Goal: Information Seeking & Learning: Find contact information

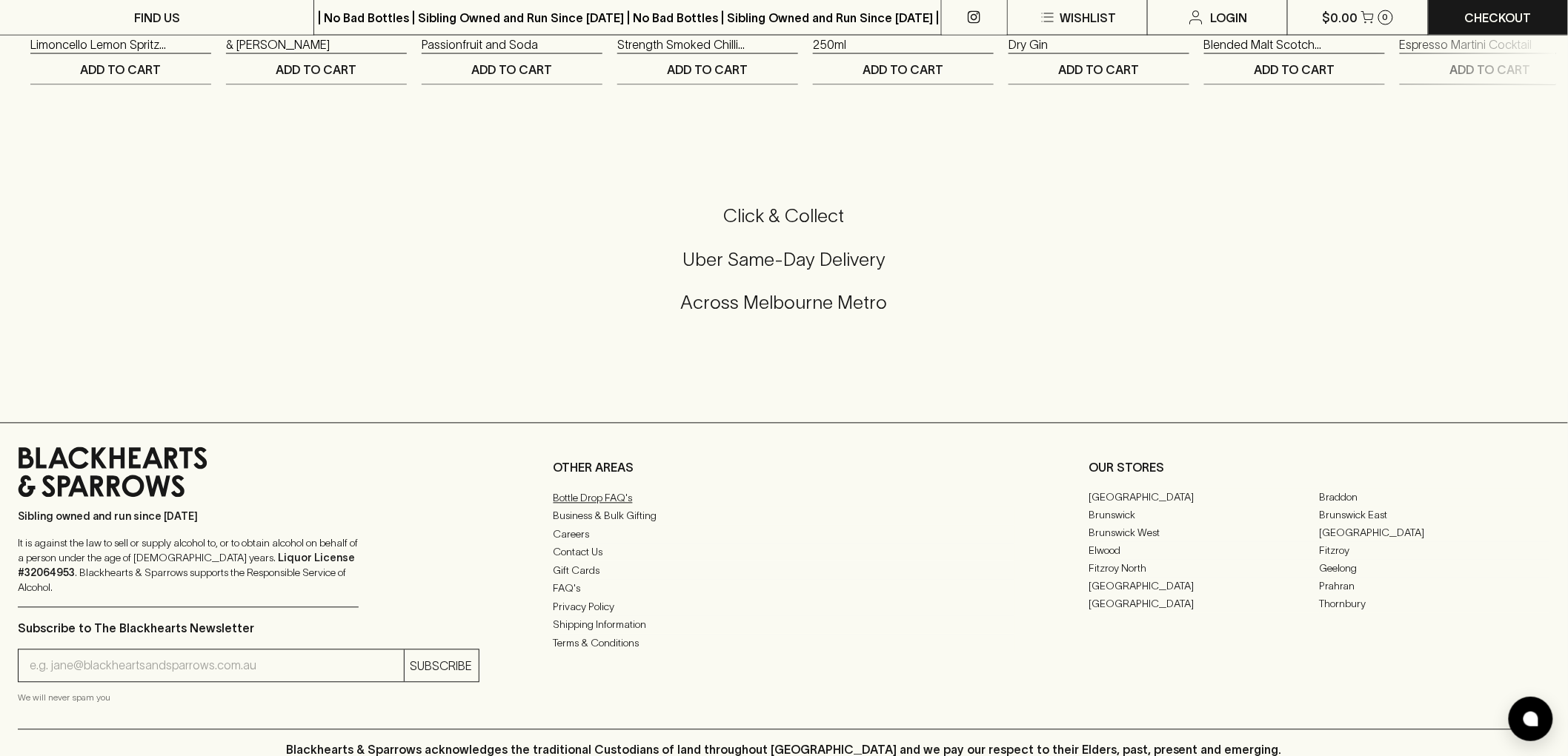
scroll to position [3466, 0]
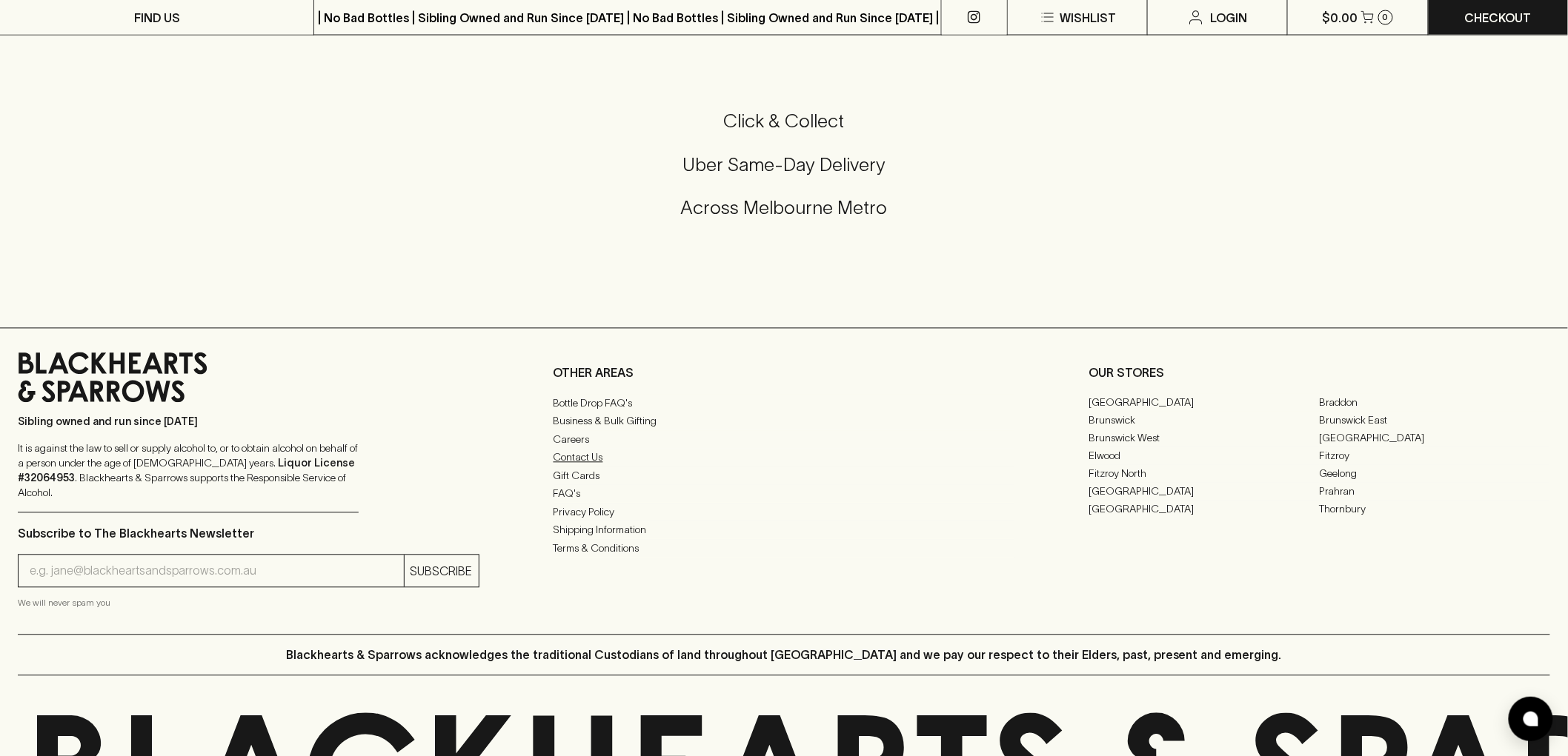
click at [587, 467] on link "Contact Us" at bounding box center [784, 458] width 462 height 18
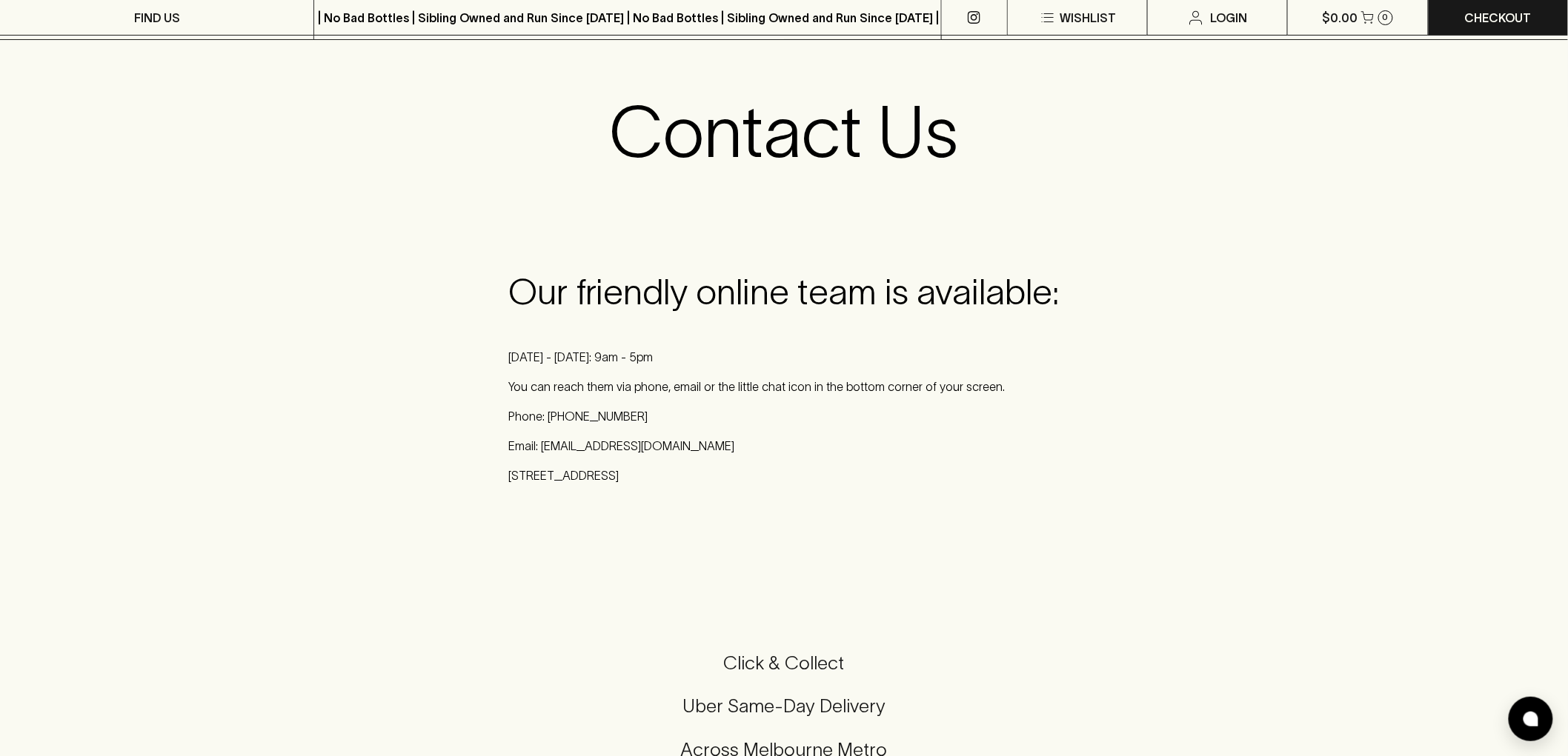
scroll to position [165, 0]
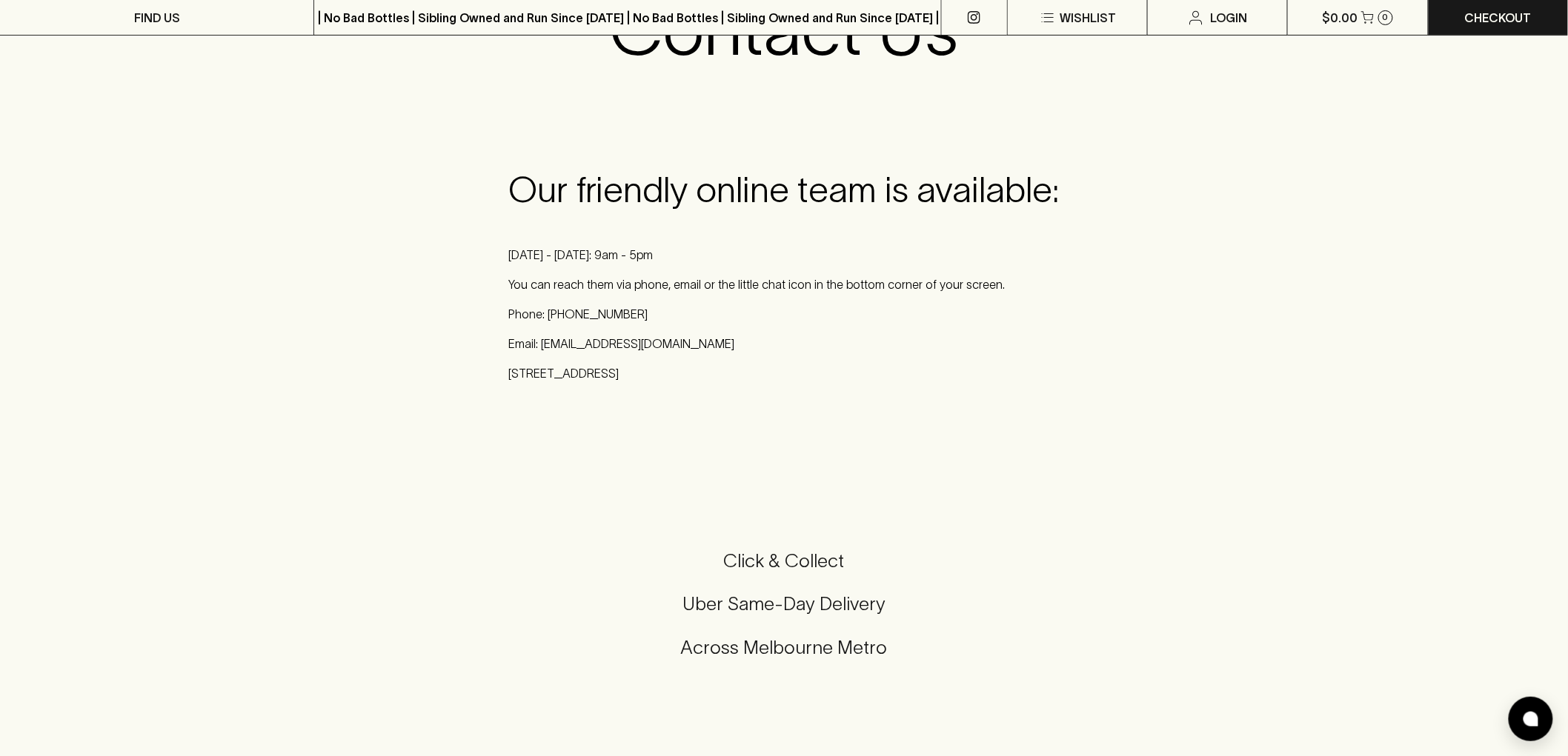
drag, startPoint x: 672, startPoint y: 342, endPoint x: 830, endPoint y: 383, distance: 163.2
click at [830, 383] on div "Our friendly online team is available: [DATE] - [DATE]: 9am - 5pm You can reach…" at bounding box center [784, 282] width 1568 height 320
click at [830, 383] on div "Our friendly online team is available: [DATE] - [DATE]: 9am - 5pm You can reach…" at bounding box center [784, 282] width 550 height 225
drag, startPoint x: 507, startPoint y: 312, endPoint x: 679, endPoint y: 312, distance: 172.0
click at [679, 312] on div "Our friendly online team is available: [DATE] - [DATE]: 9am - 5pm You can reach…" at bounding box center [784, 281] width 574 height 249
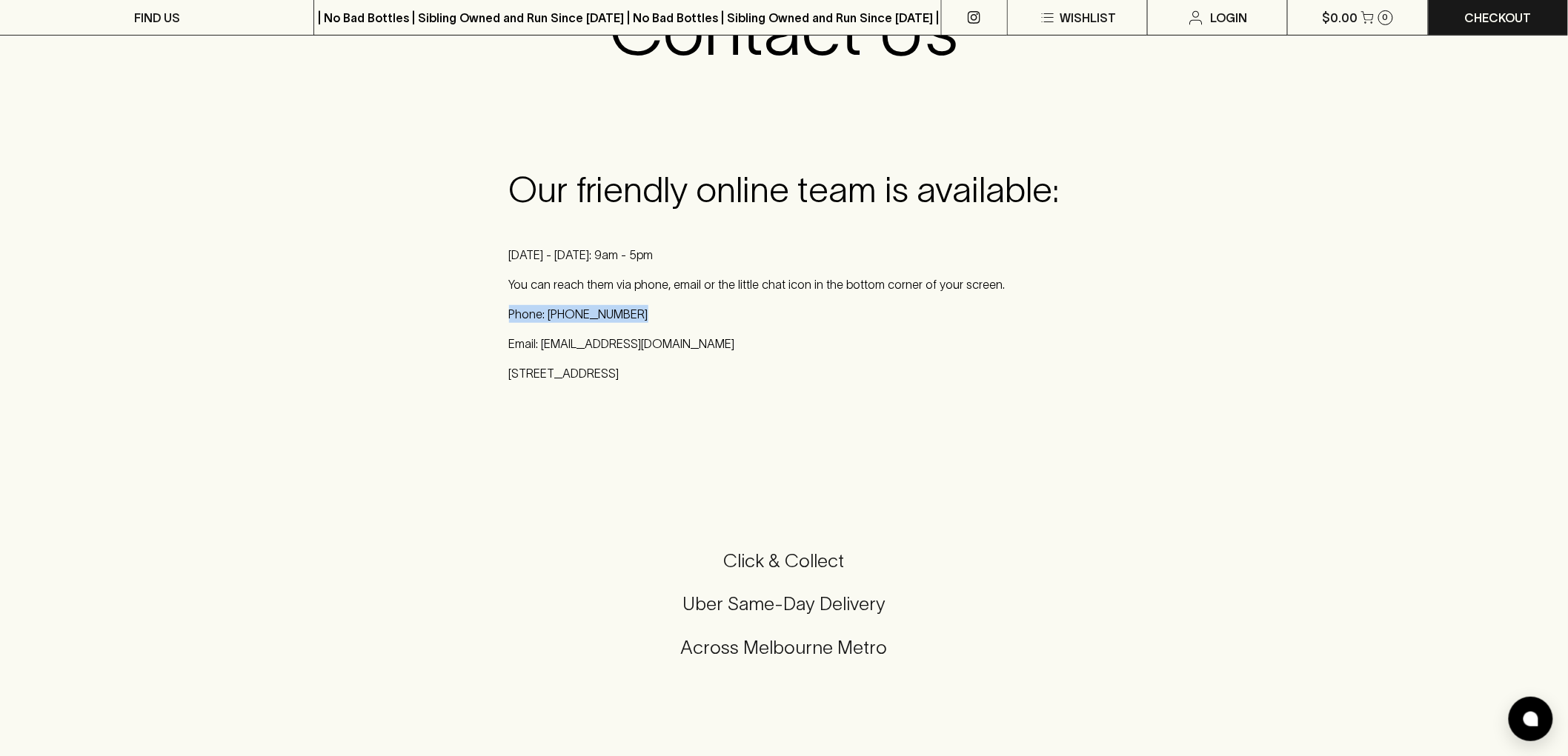
click at [679, 312] on p "Phone: [PHONE_NUMBER]" at bounding box center [784, 314] width 550 height 18
drag, startPoint x: 658, startPoint y: 314, endPoint x: 485, endPoint y: 314, distance: 173.0
click at [485, 314] on div "Our friendly online team is available: [DATE] - [DATE]: 9am - 5pm You can reach…" at bounding box center [784, 282] width 1568 height 320
drag, startPoint x: 705, startPoint y: 343, endPoint x: 483, endPoint y: 344, distance: 222.0
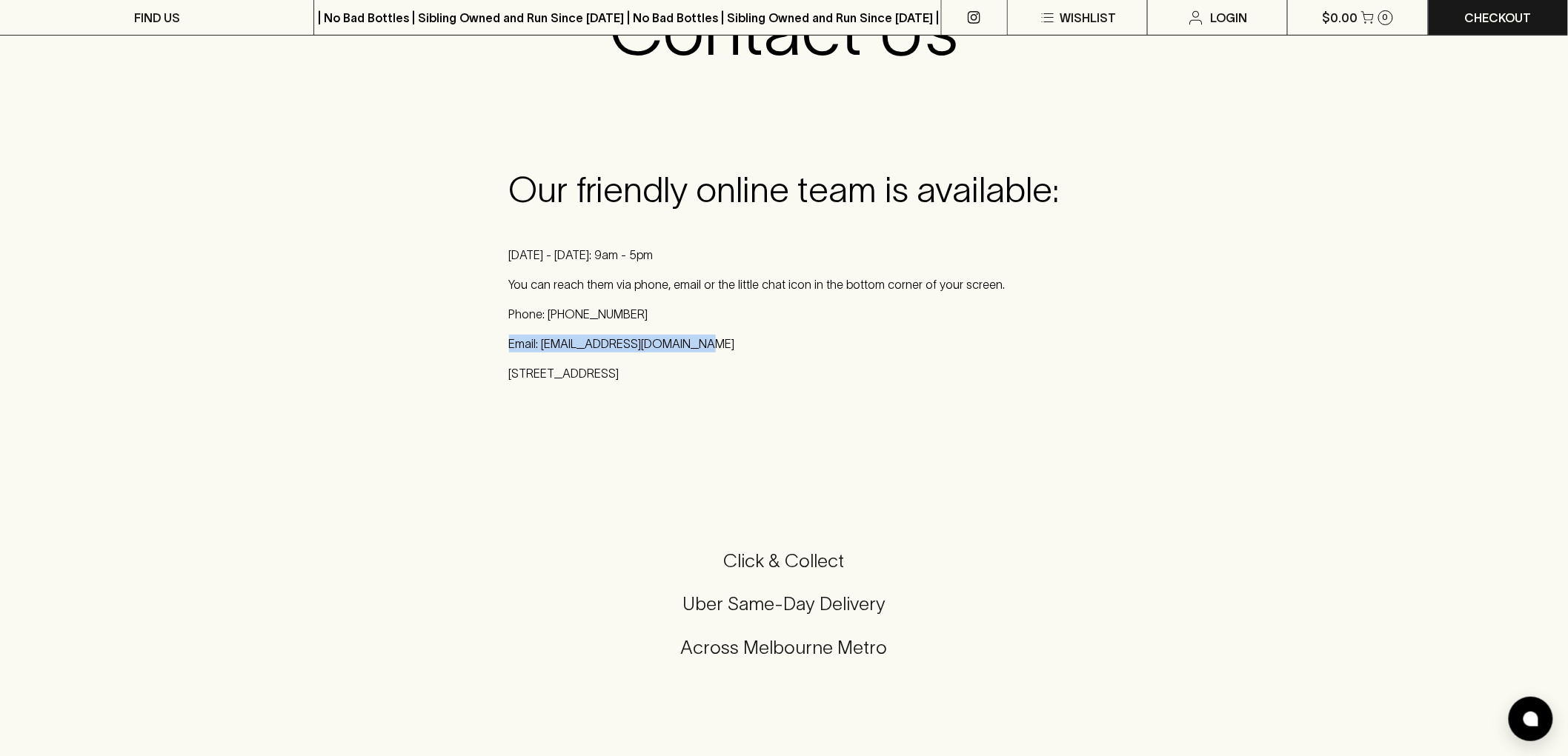
click at [483, 344] on div "Our friendly online team is available: [DATE] - [DATE]: 9am - 5pm You can reach…" at bounding box center [784, 282] width 1568 height 320
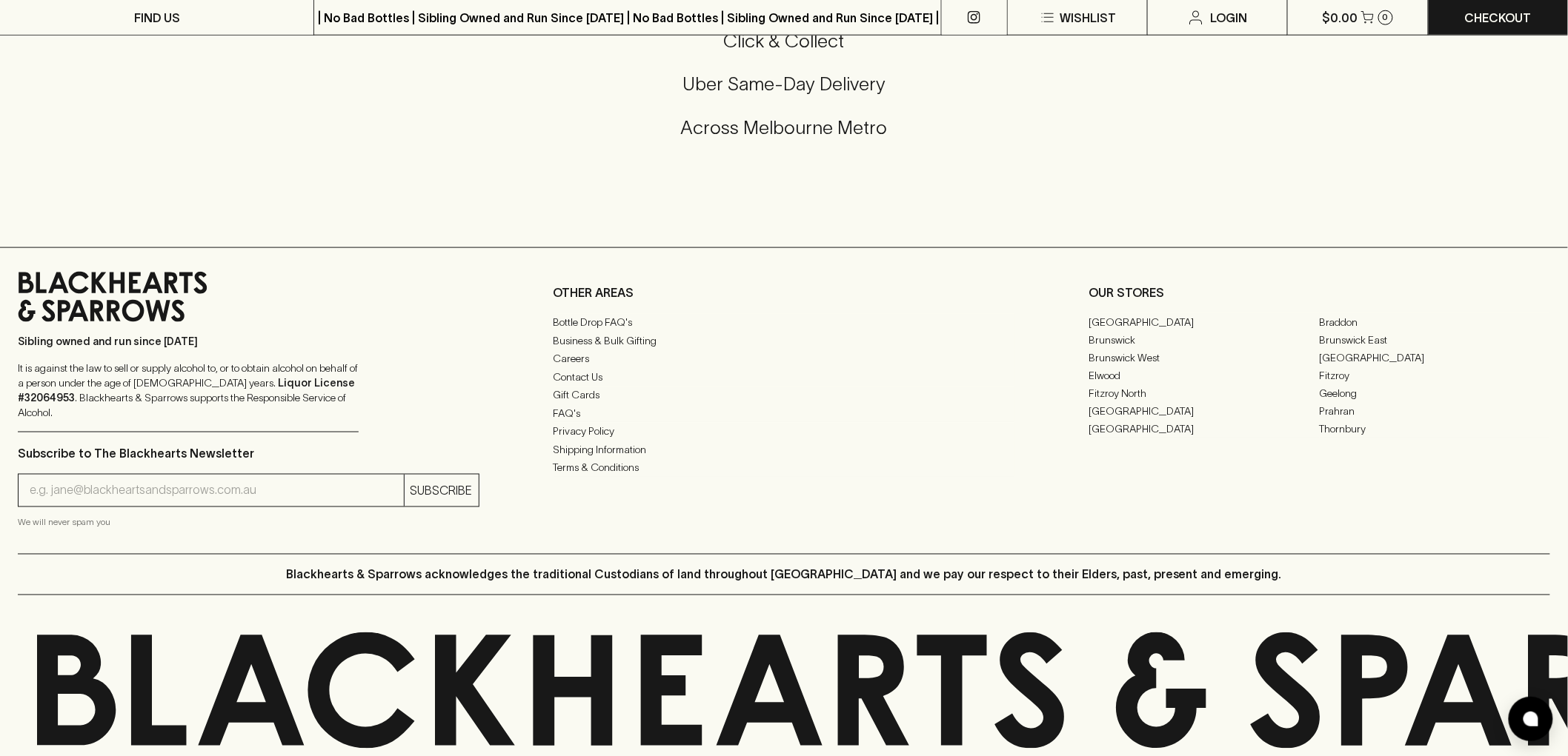
scroll to position [753, 0]
